Goal: Task Accomplishment & Management: Use online tool/utility

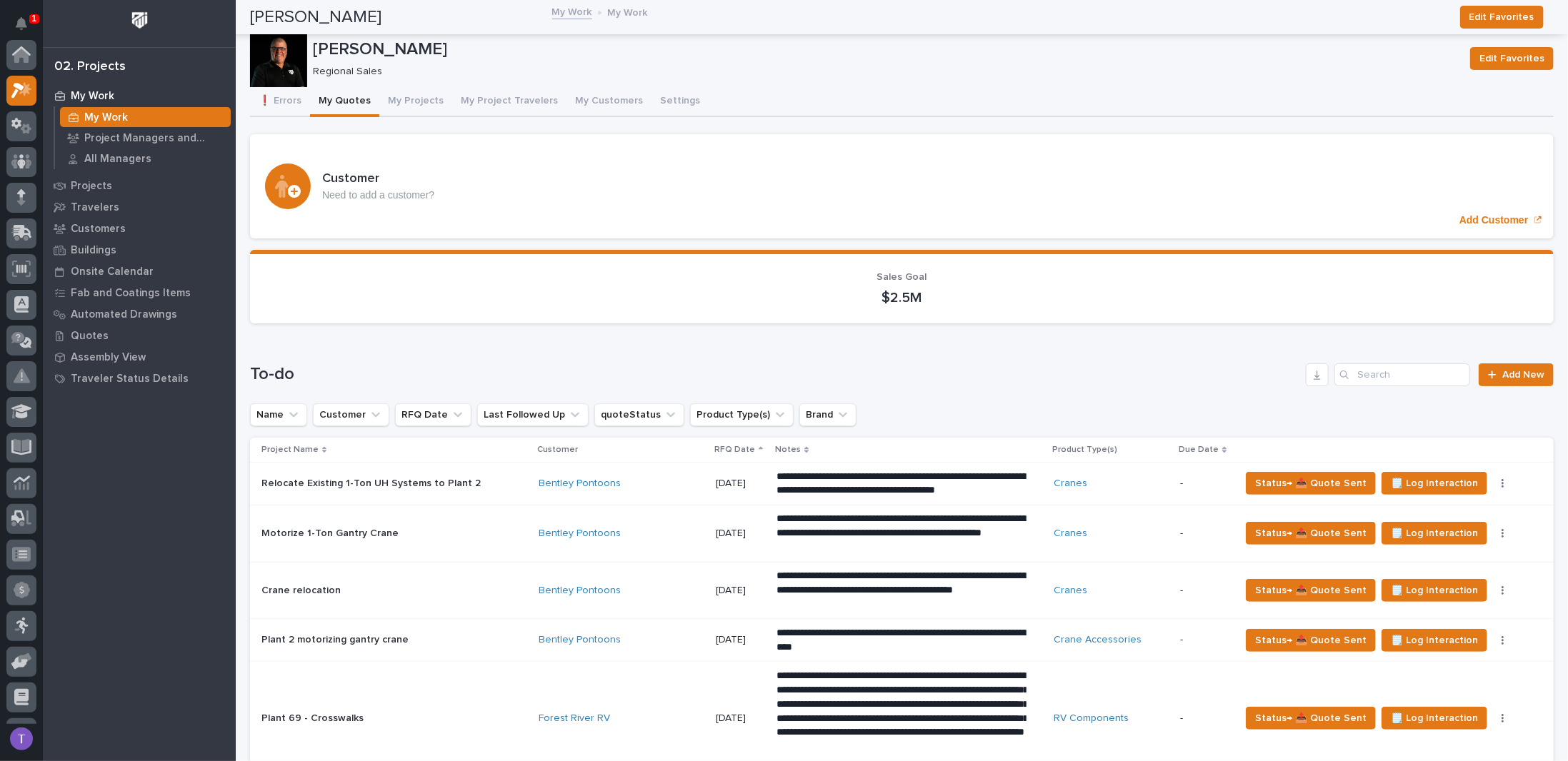
scroll to position [36, 0]
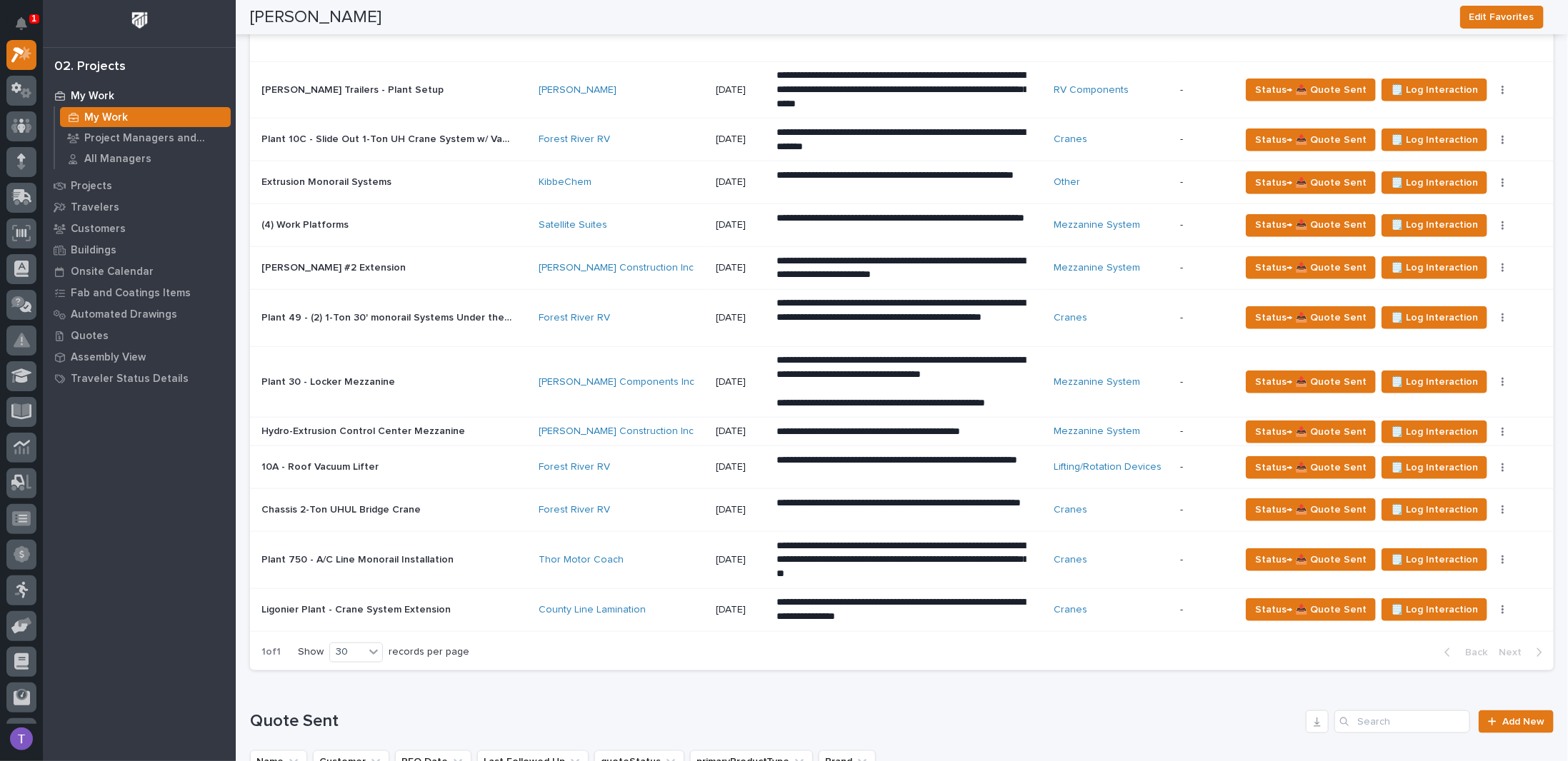
click at [347, 373] on p "Plant 30 - Locker Mezzanine" at bounding box center [330, 380] width 137 height 15
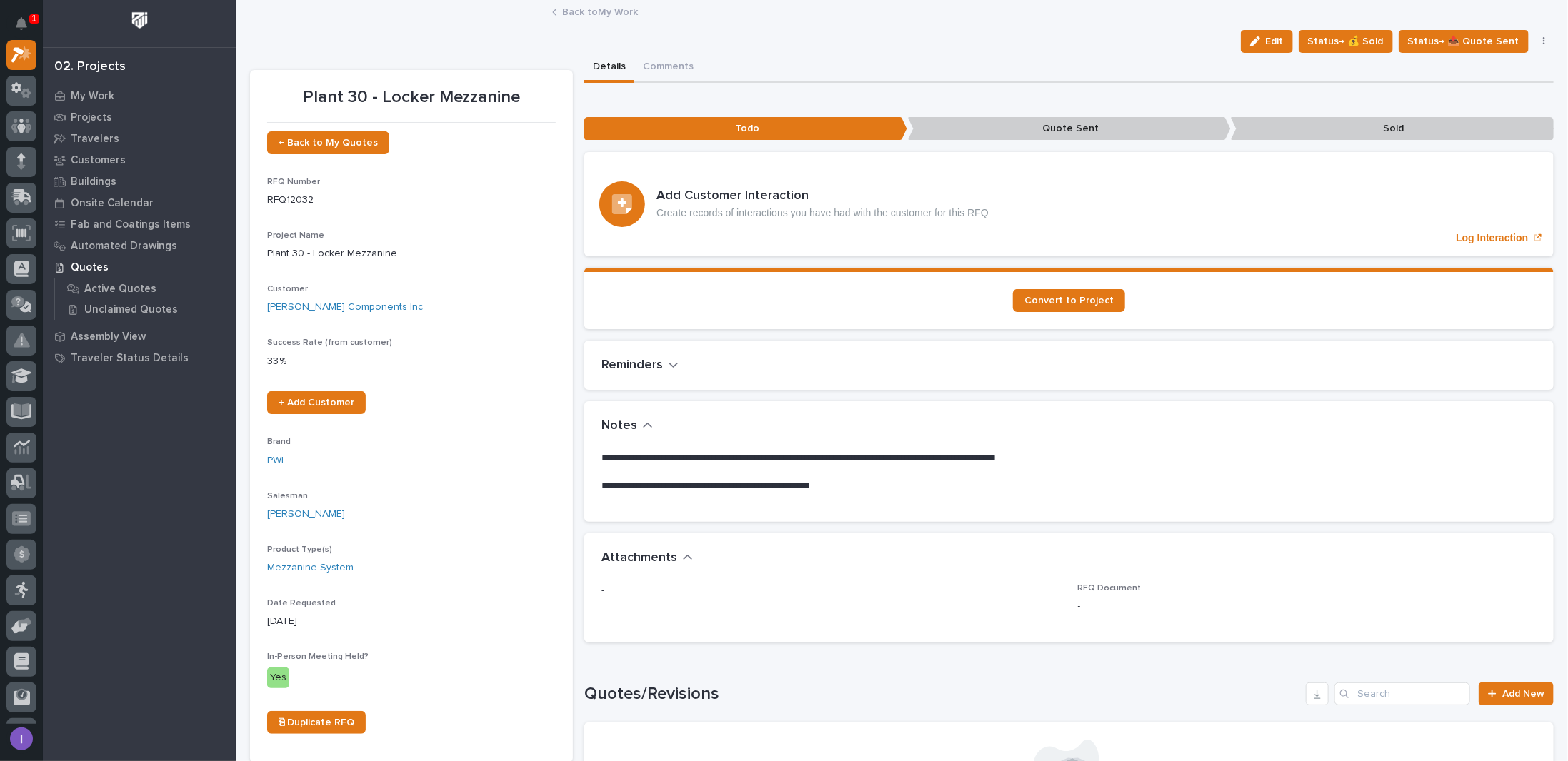
click at [567, 10] on link "Back to My Work" at bounding box center [600, 11] width 75 height 17
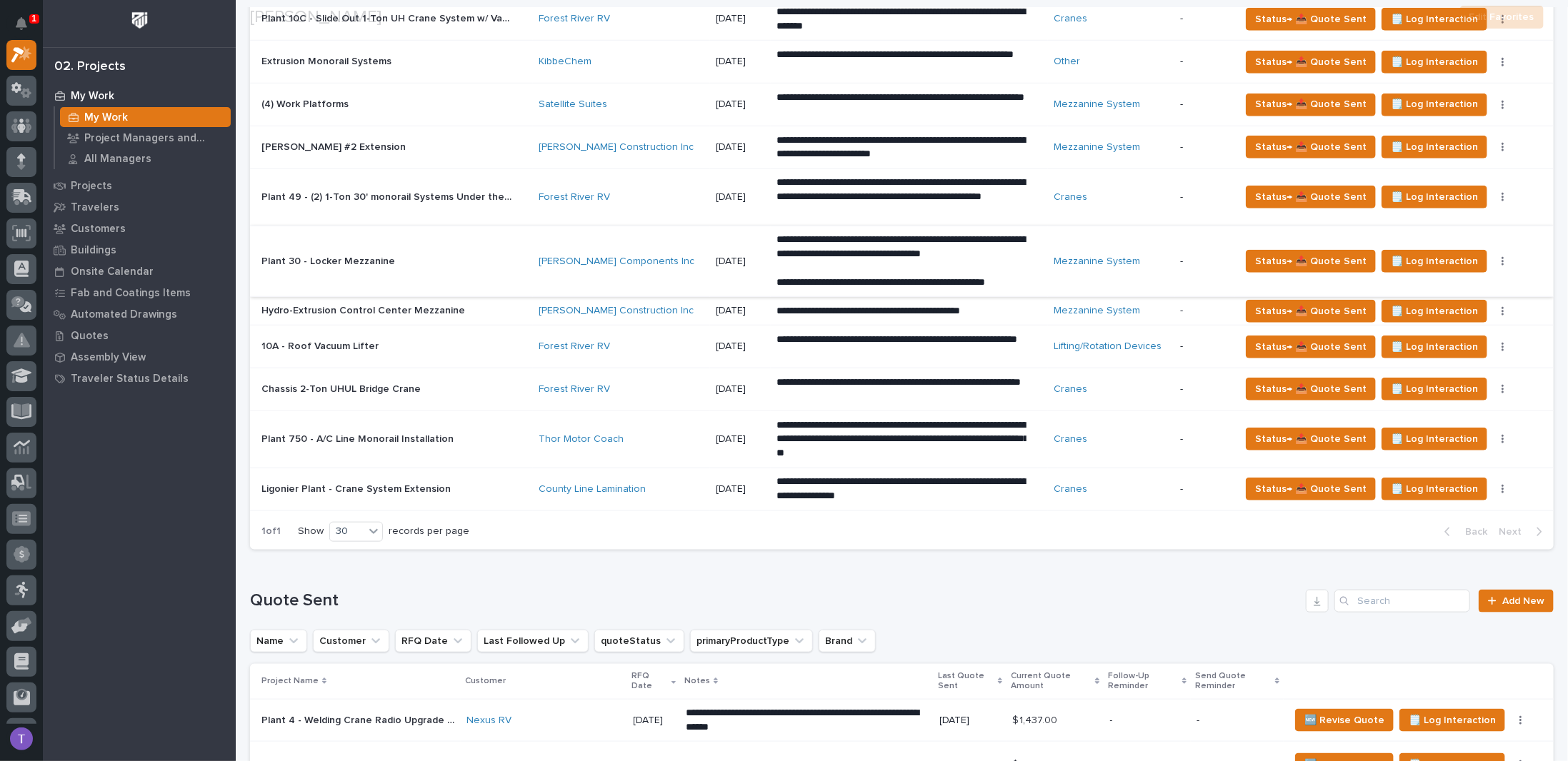
scroll to position [571, 0]
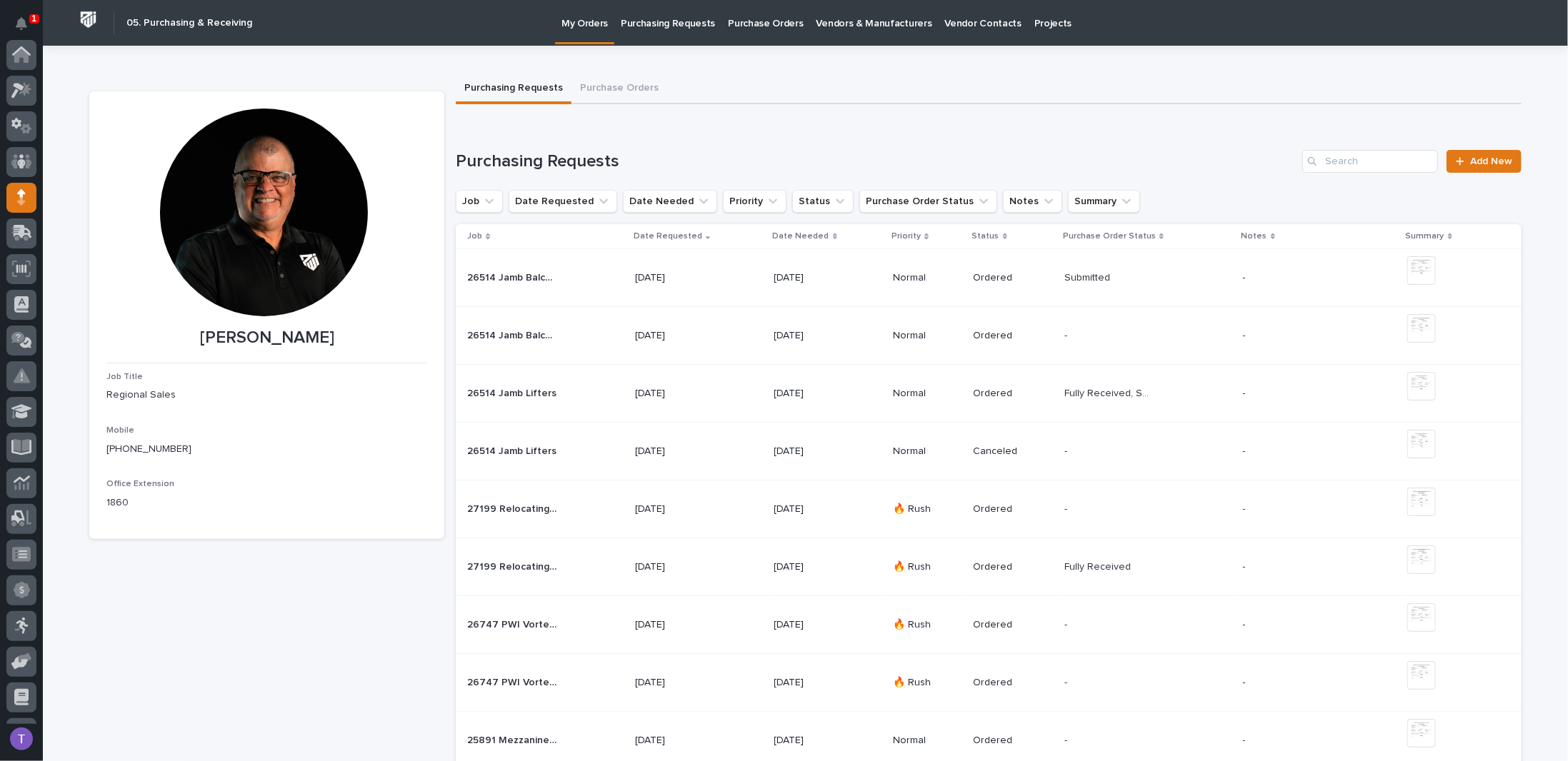
scroll to position [143, 0]
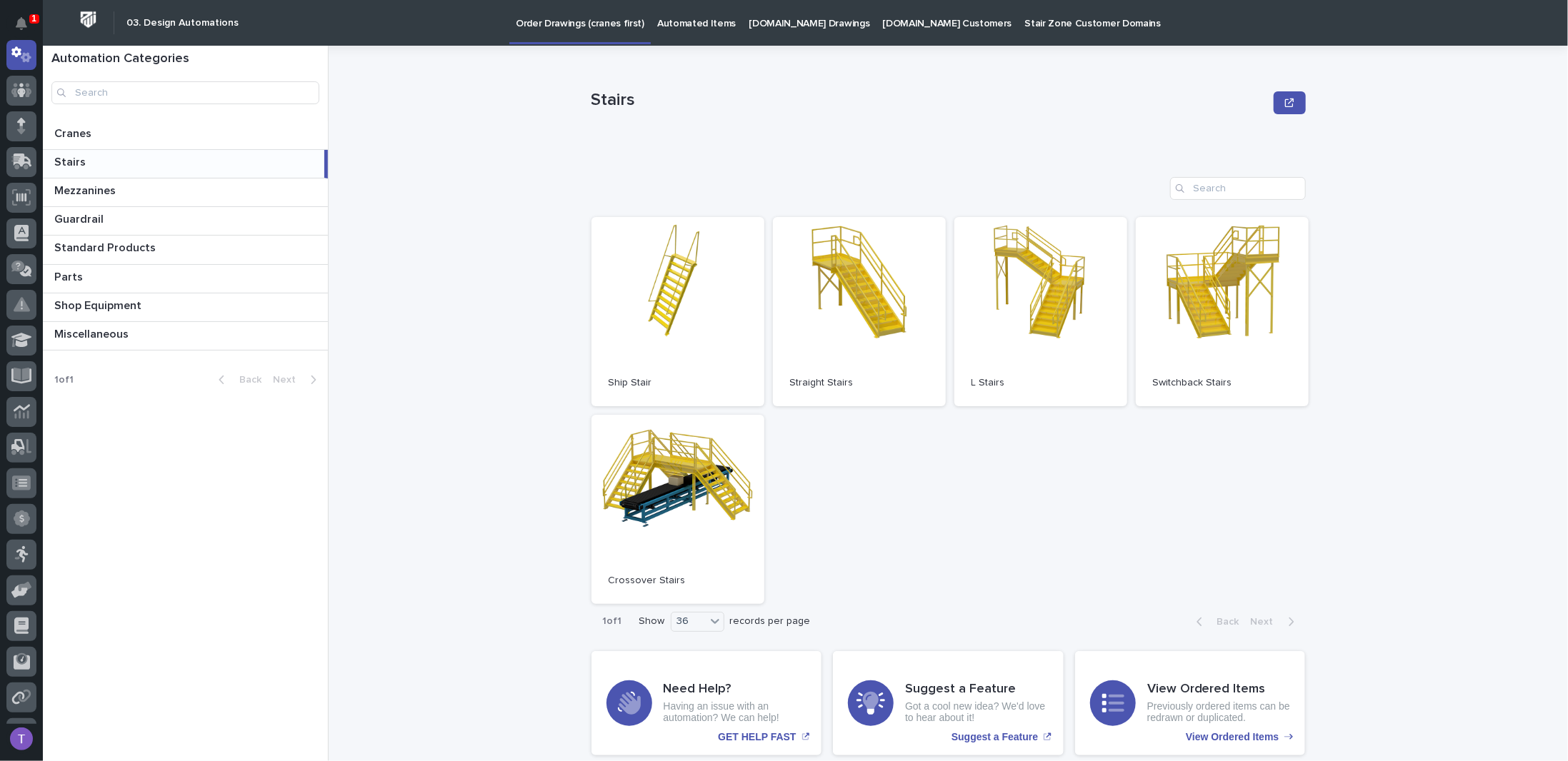
click at [667, 18] on p "Automated Items" at bounding box center [696, 15] width 79 height 30
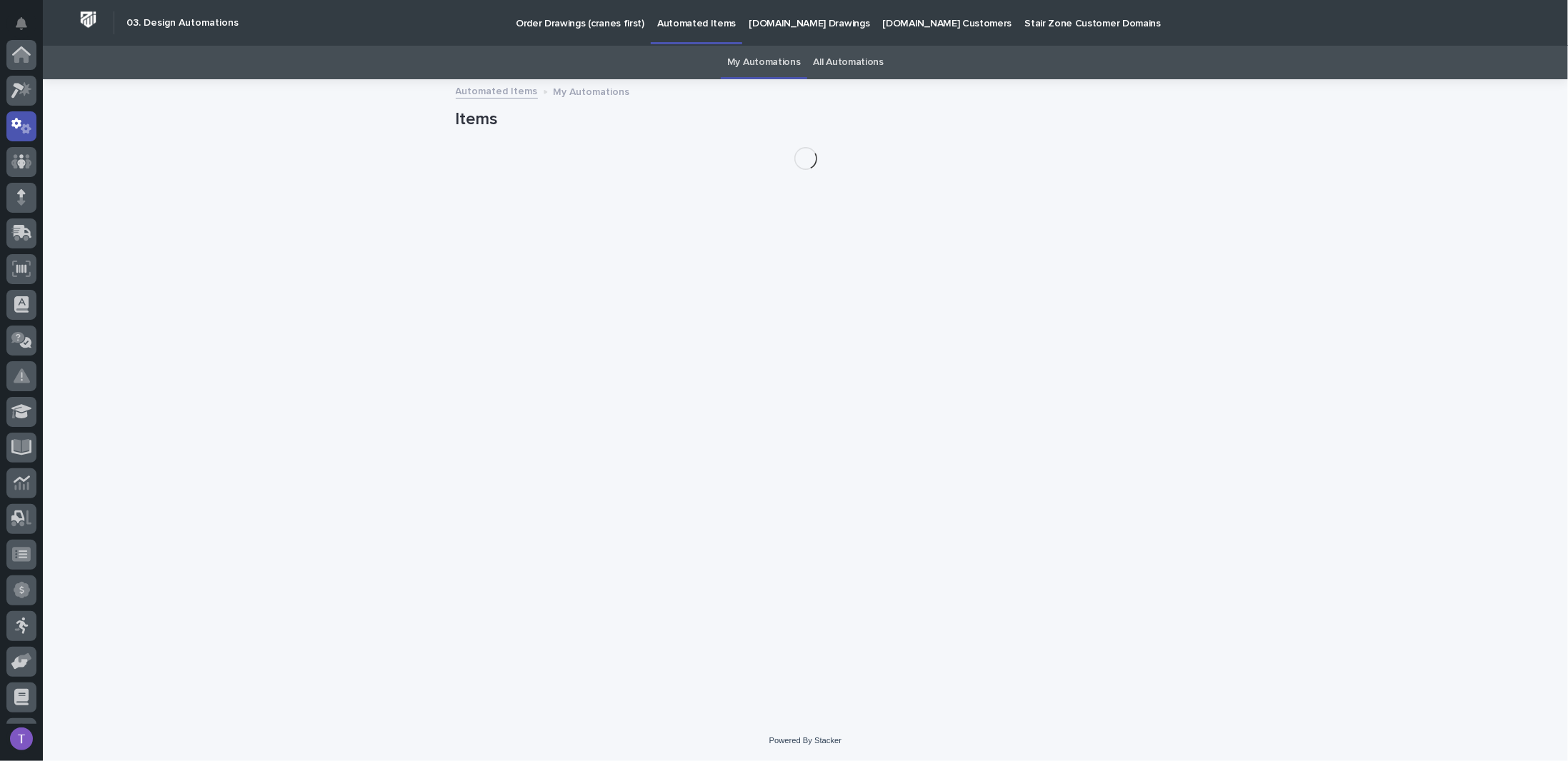
scroll to position [71, 0]
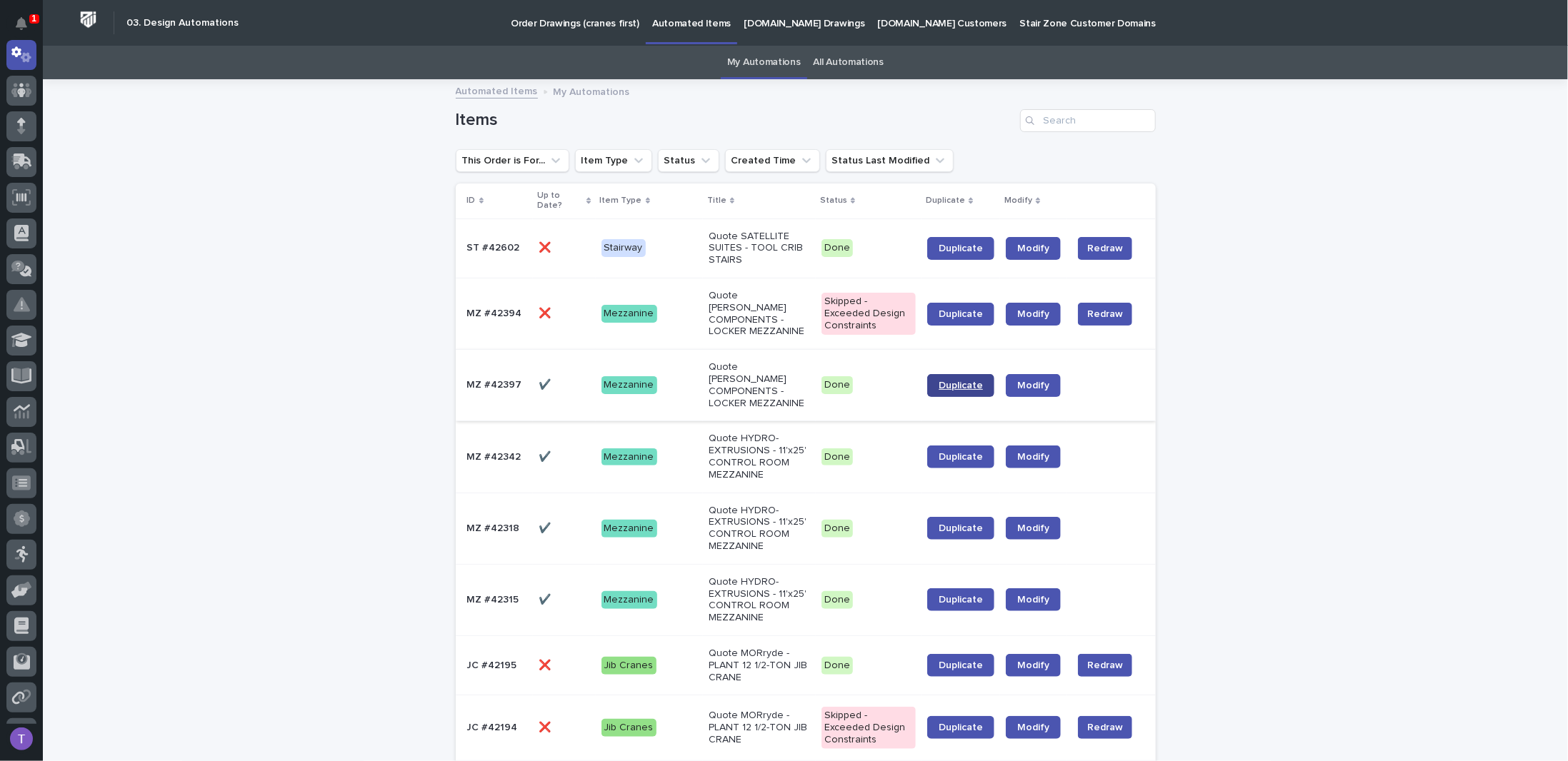
click at [955, 380] on span "Duplicate" at bounding box center [961, 385] width 45 height 10
